Goal: Information Seeking & Learning: Learn about a topic

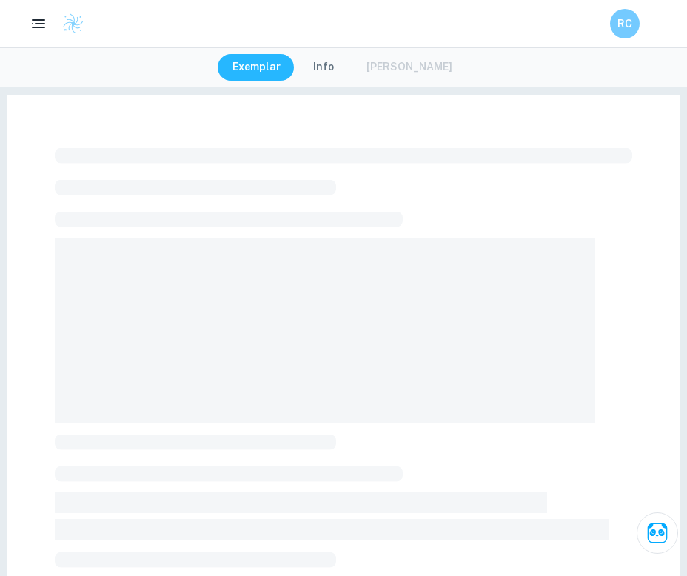
checkbox input "true"
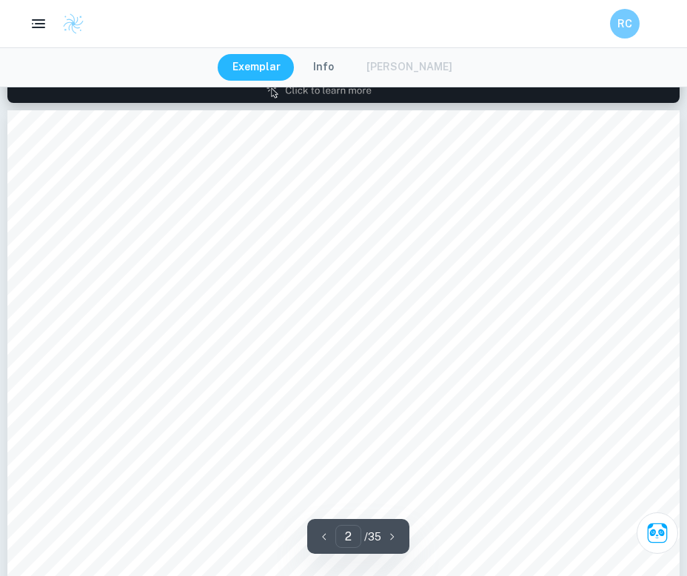
type input "2"
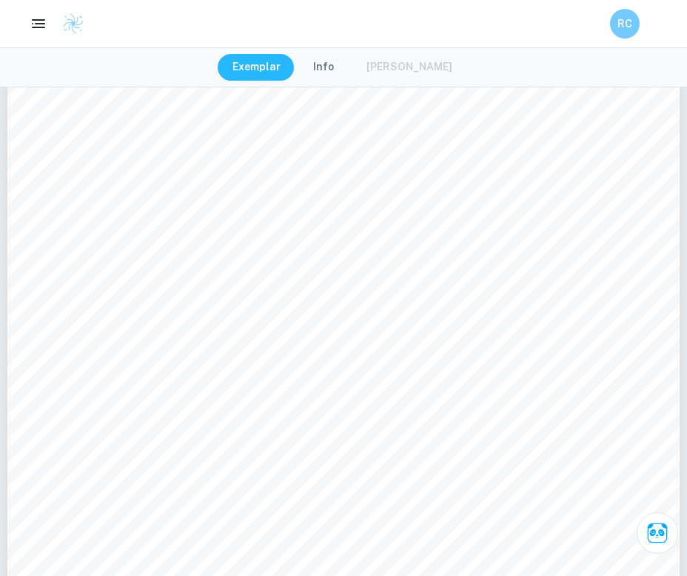
scroll to position [1402, 0]
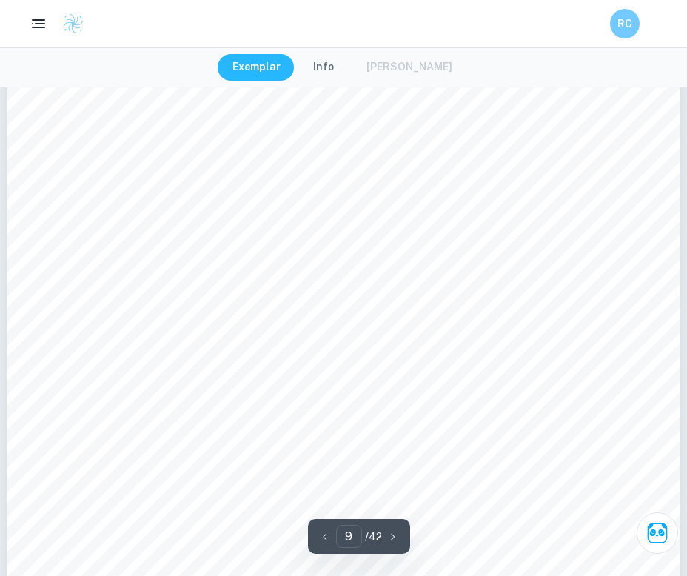
scroll to position [7253, 0]
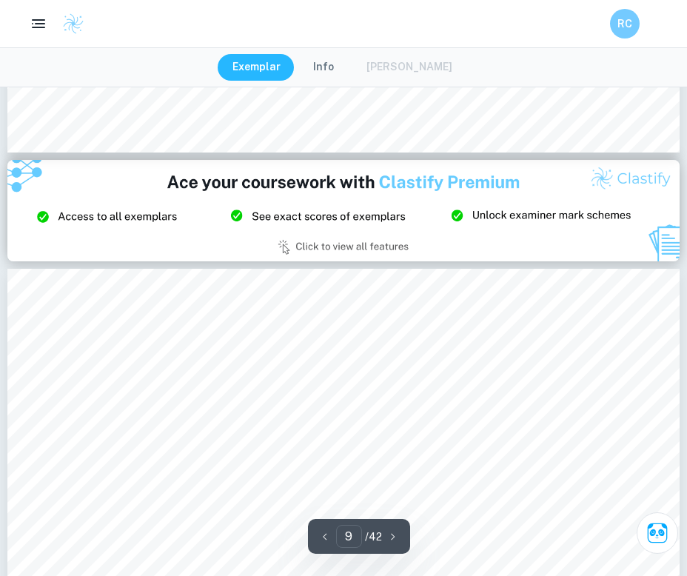
type input "8"
